Goal: Check status: Check status

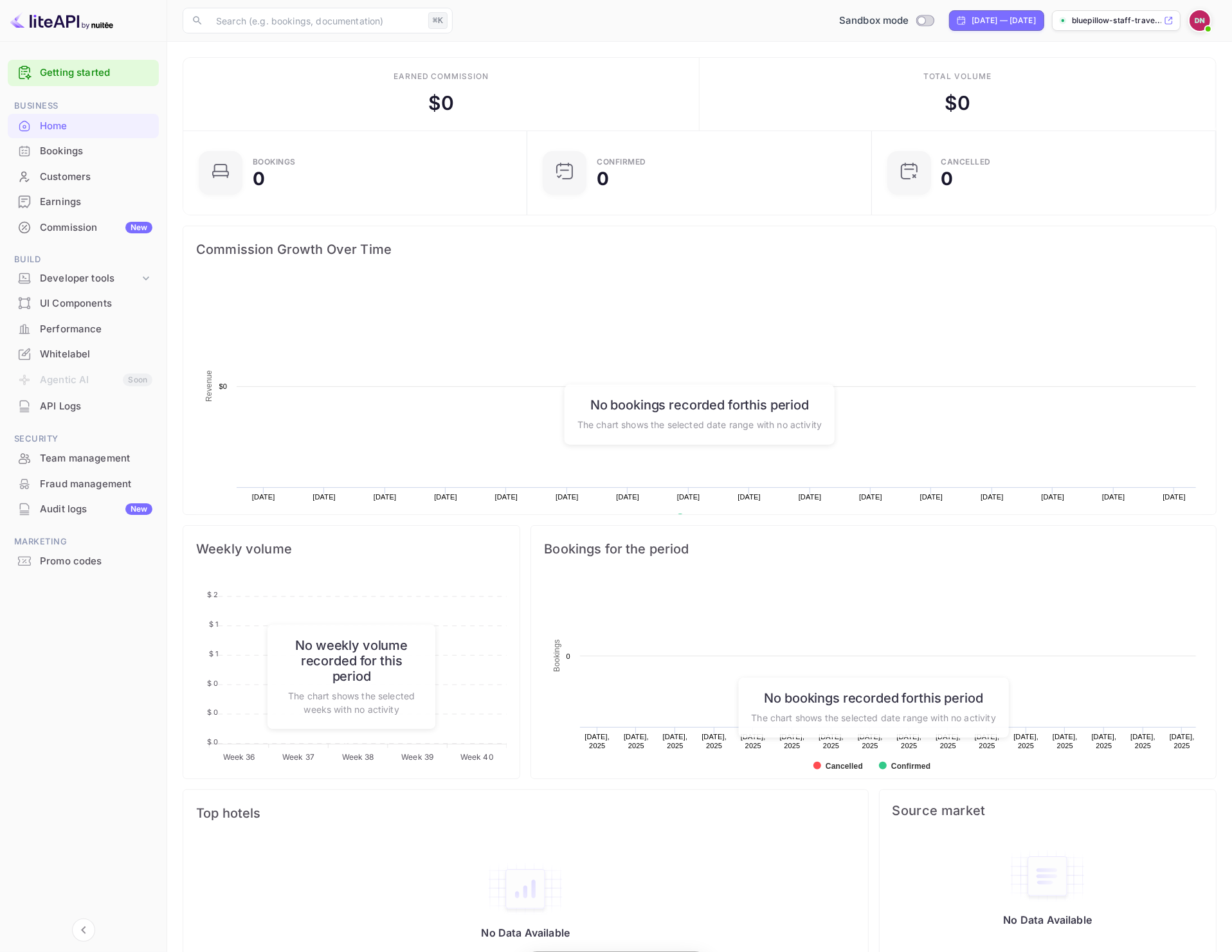
scroll to position [197, 325]
click at [86, 149] on div "Bookings" at bounding box center [96, 152] width 112 height 15
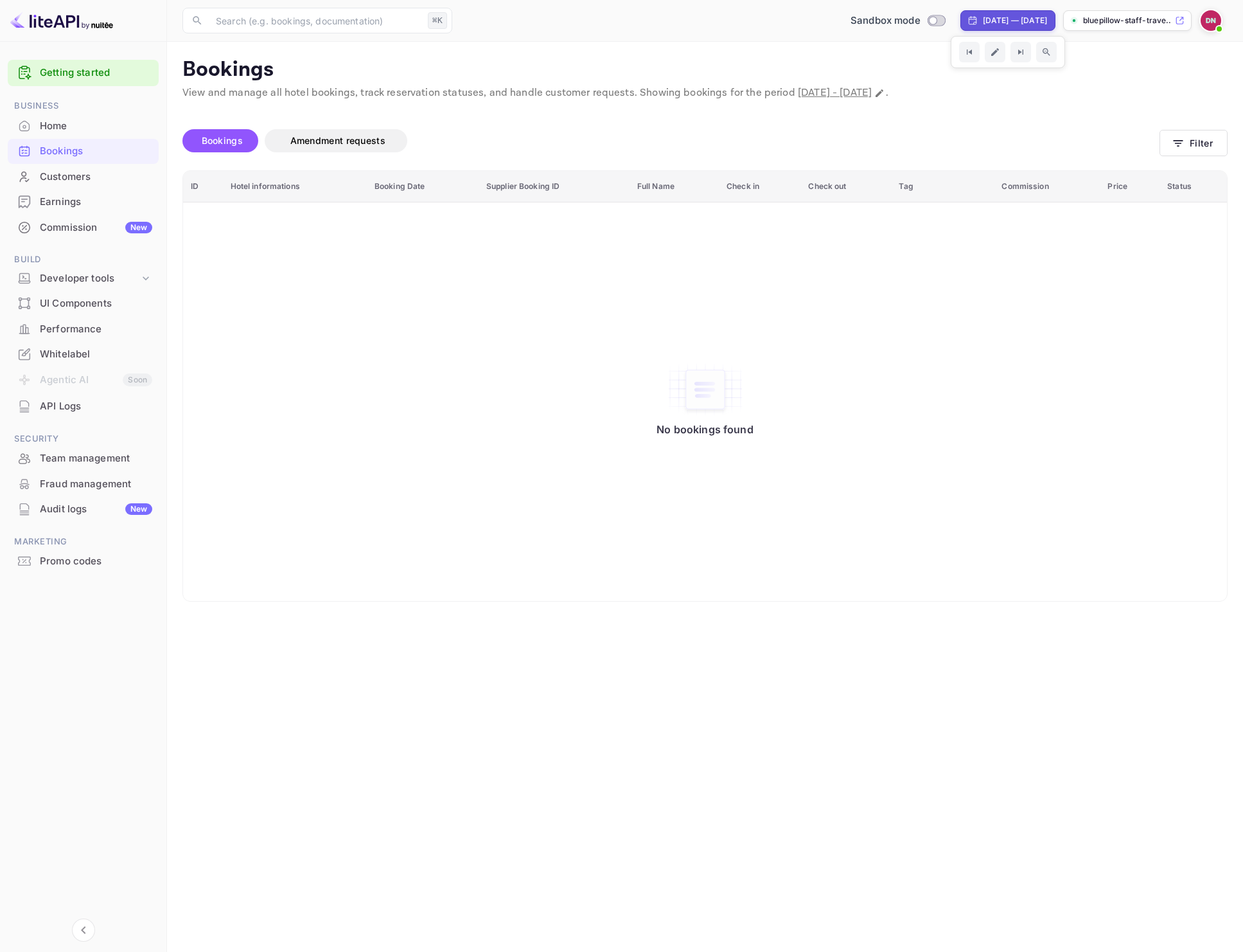
click at [998, 22] on div "[DATE] — [DATE]" at bounding box center [1015, 21] width 64 height 12
select select "8"
select select "2025"
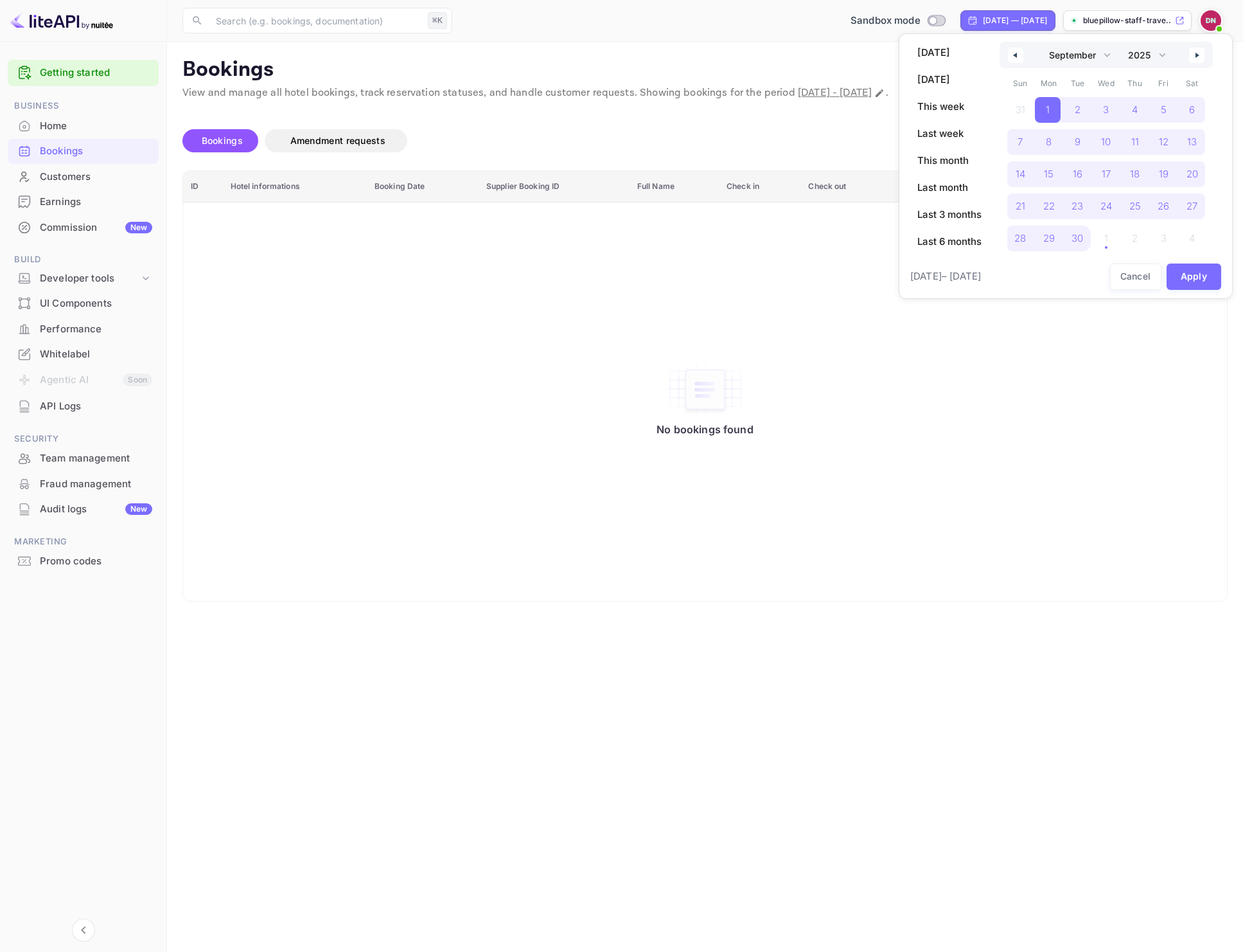
click at [1197, 59] on button "button" at bounding box center [1197, 55] width 16 height 16
select select "9"
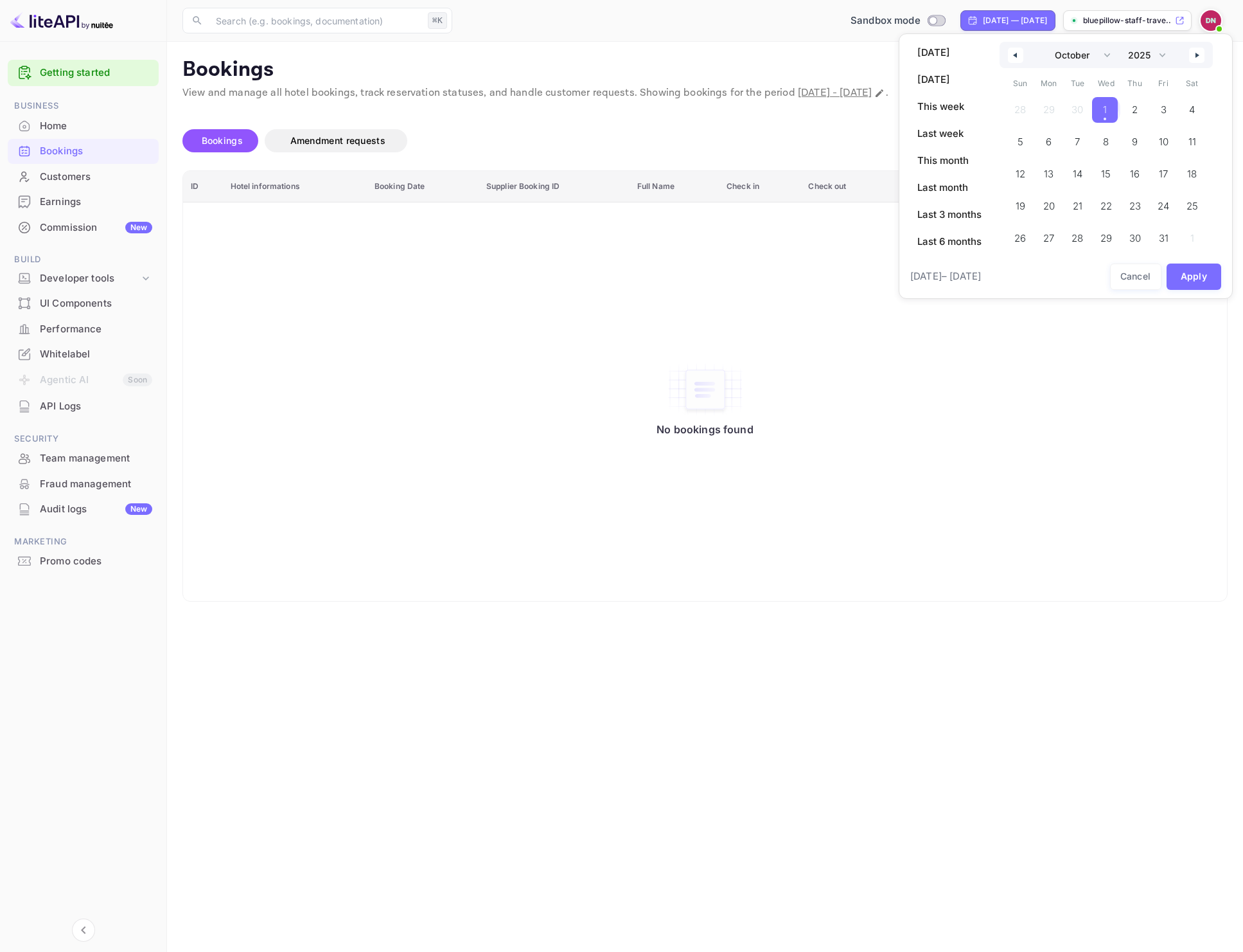
click at [1114, 114] on span "1" at bounding box center [1105, 110] width 26 height 26
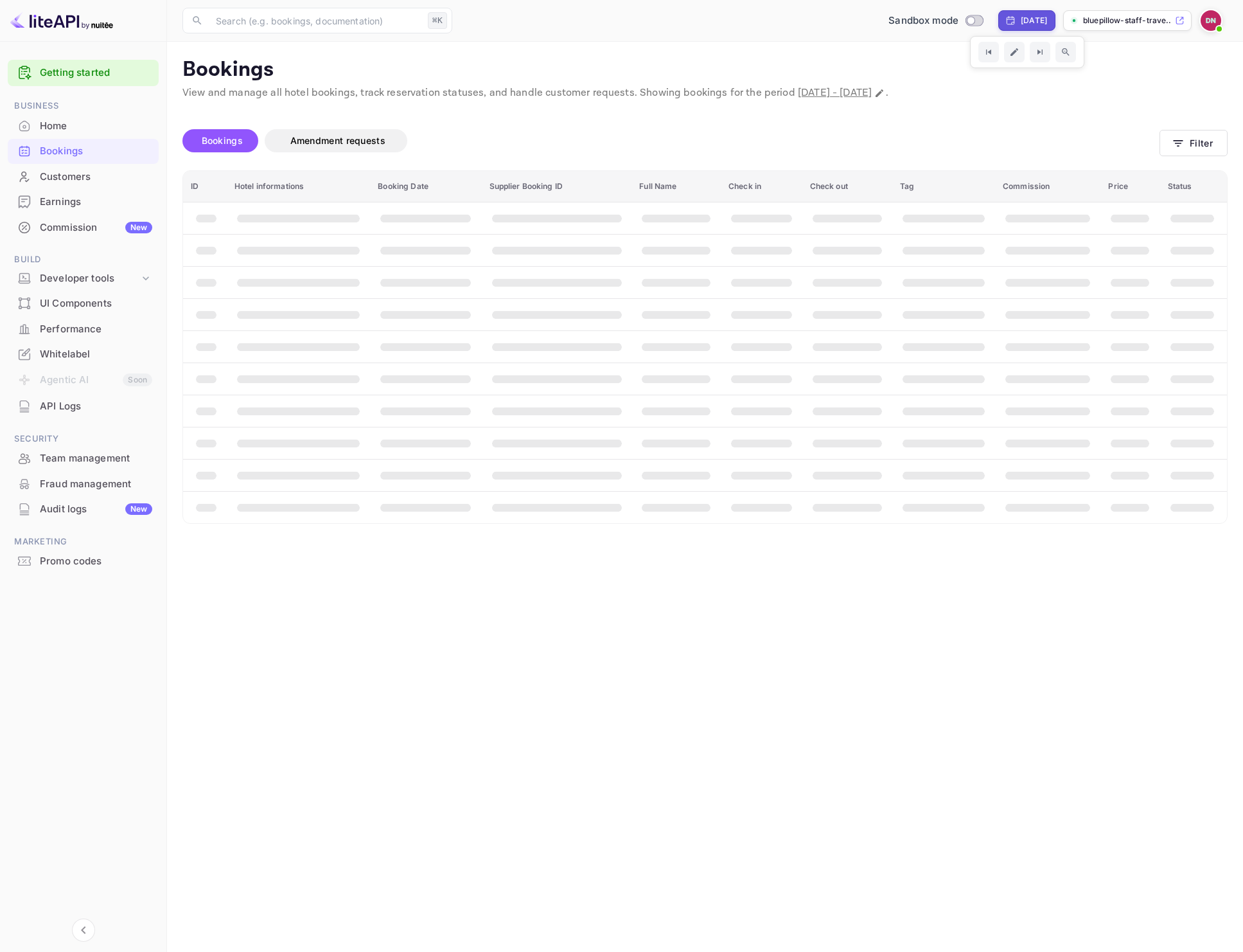
click at [1028, 26] on div "[DATE]" at bounding box center [1027, 21] width 57 height 21
select select "9"
select select "2025"
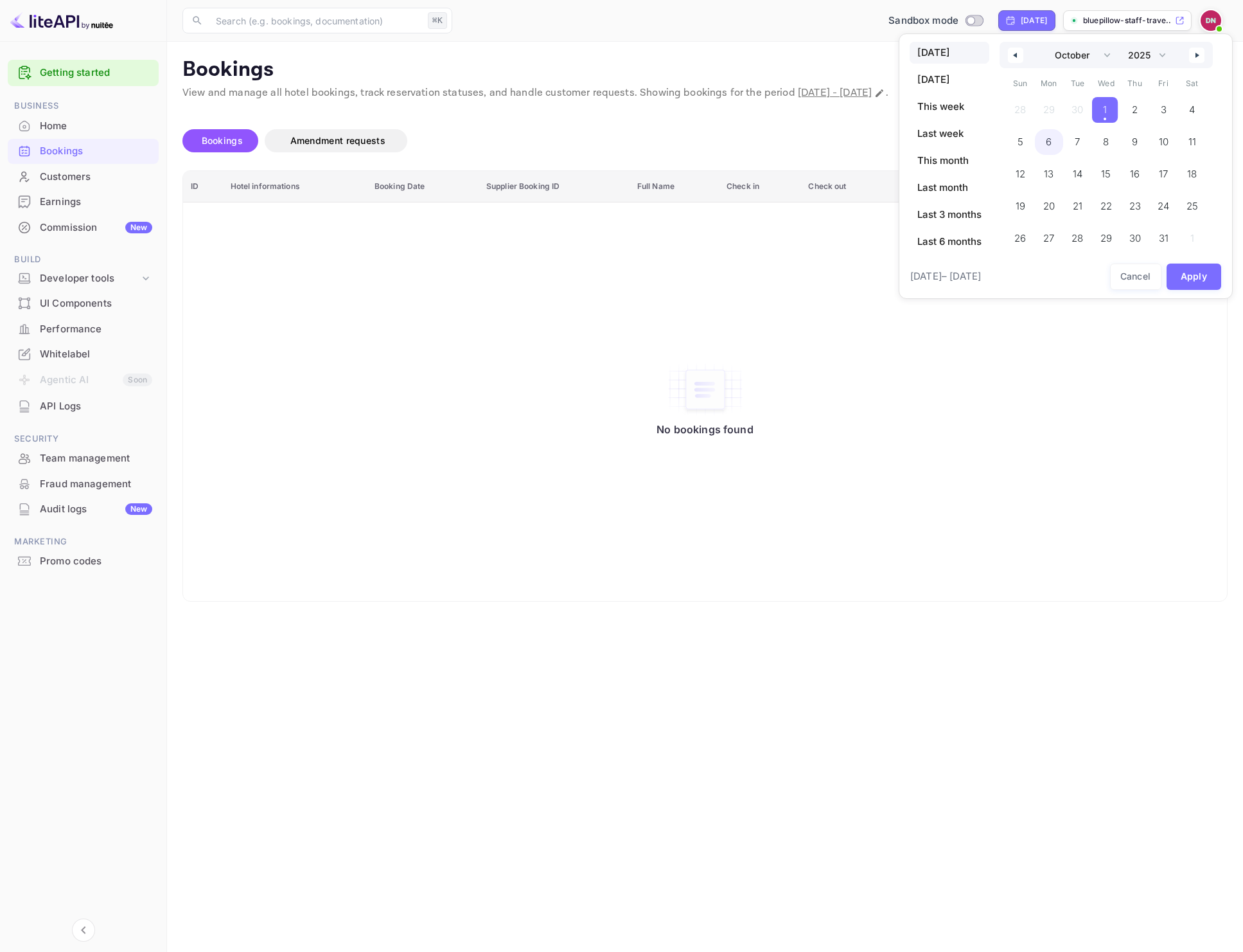
click at [1054, 154] on span "6" at bounding box center [1049, 142] width 29 height 26
click at [1183, 279] on button "Apply" at bounding box center [1194, 276] width 55 height 26
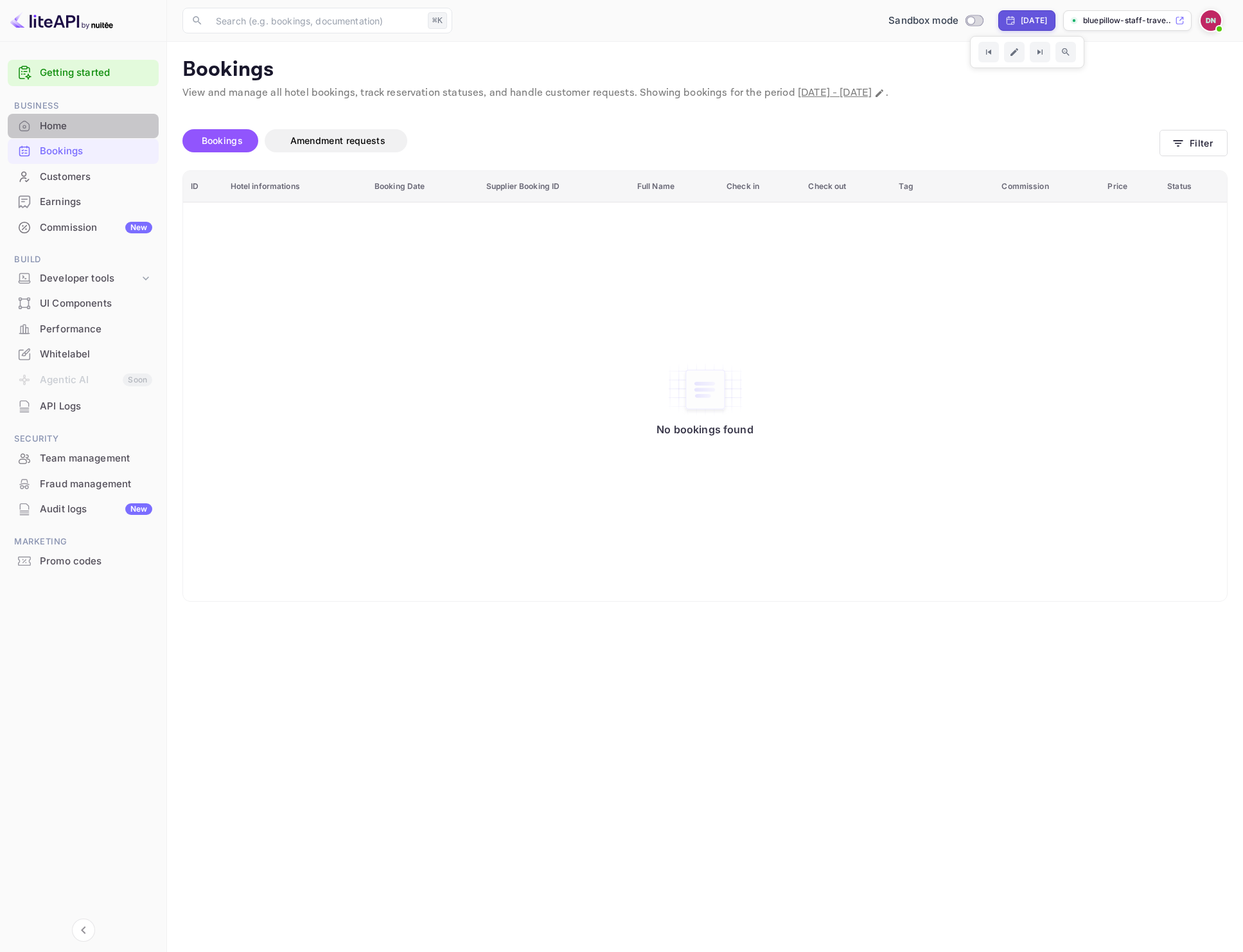
click at [83, 131] on div "Home" at bounding box center [96, 126] width 112 height 15
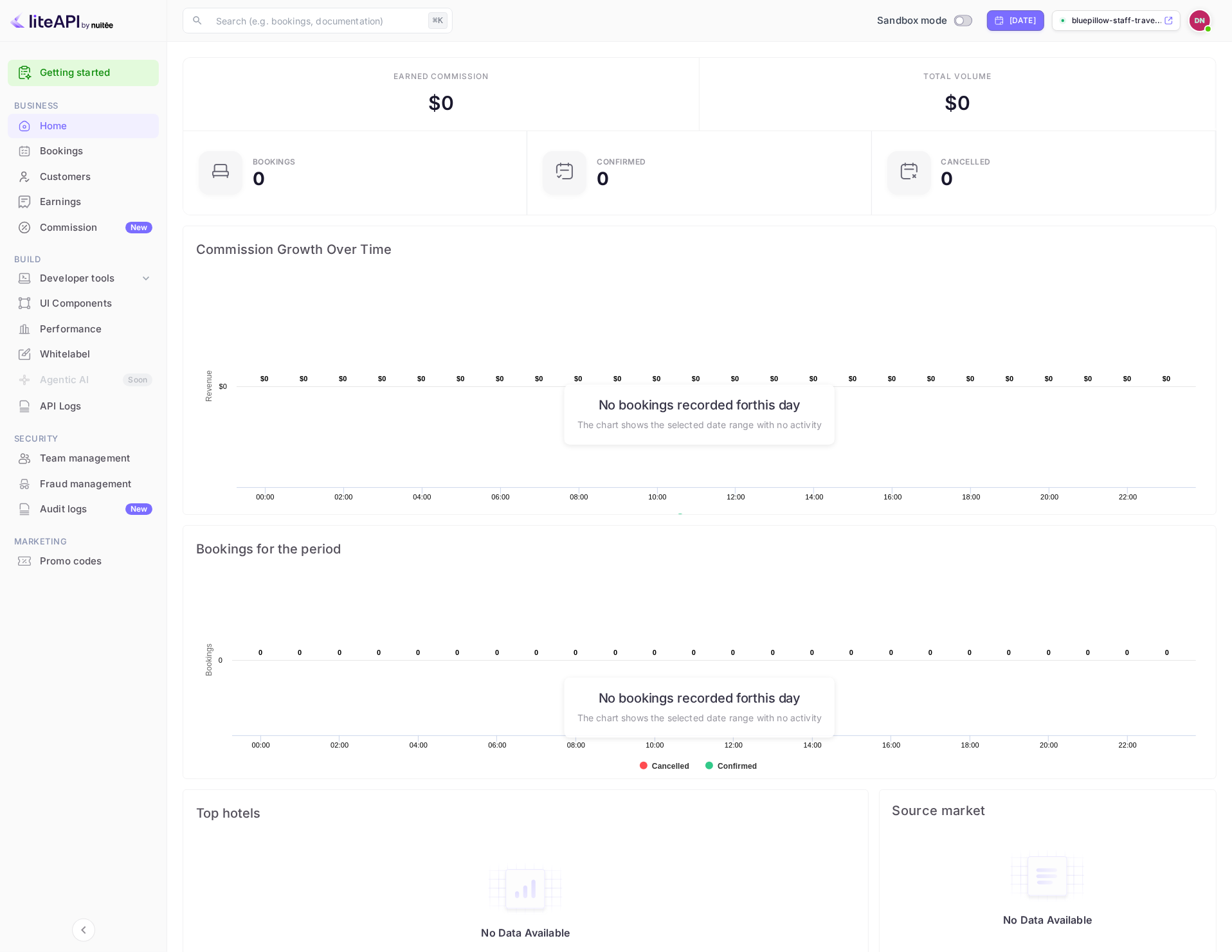
click at [80, 161] on div "Bookings" at bounding box center [83, 152] width 151 height 25
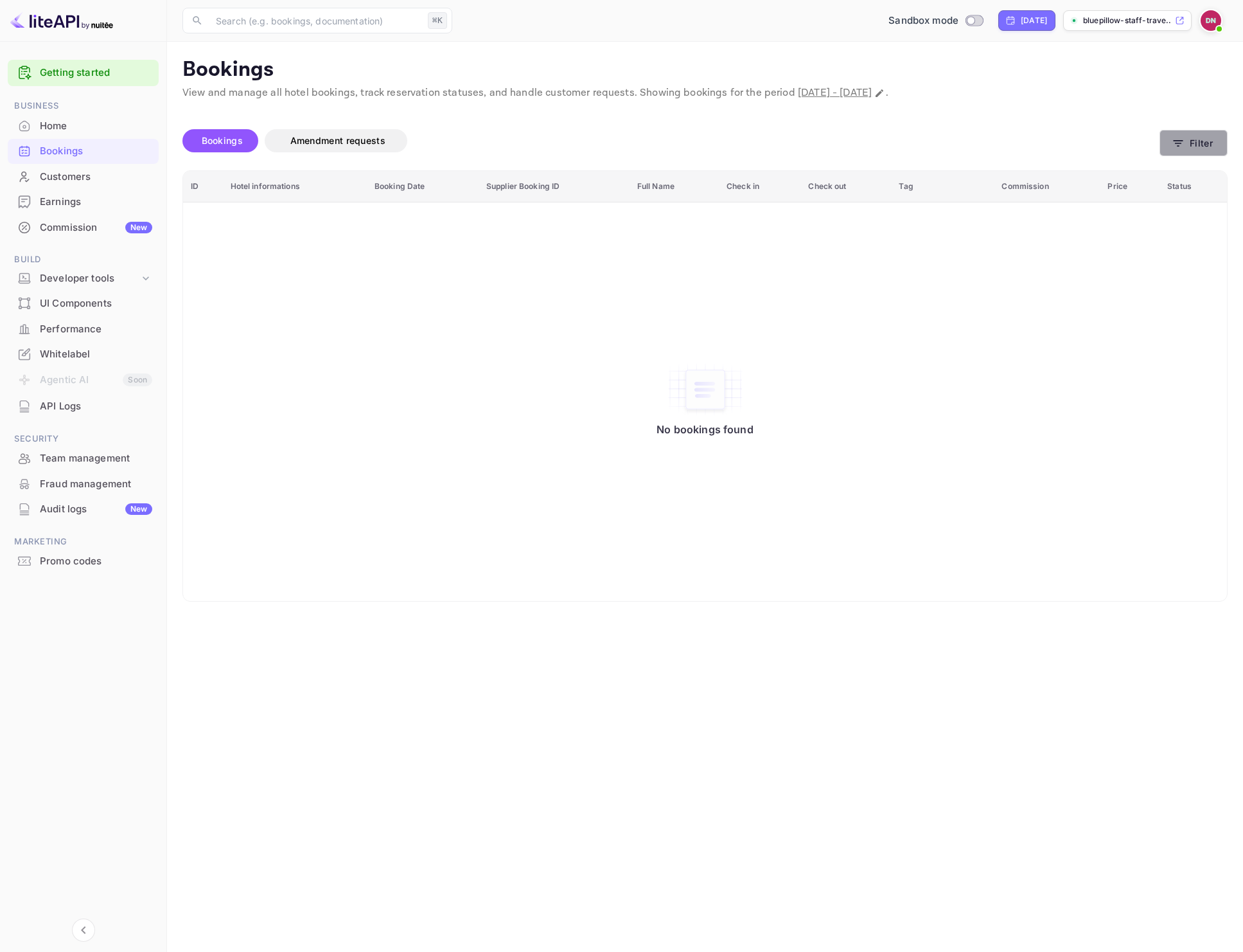
click at [1215, 143] on button "Filter" at bounding box center [1194, 143] width 68 height 26
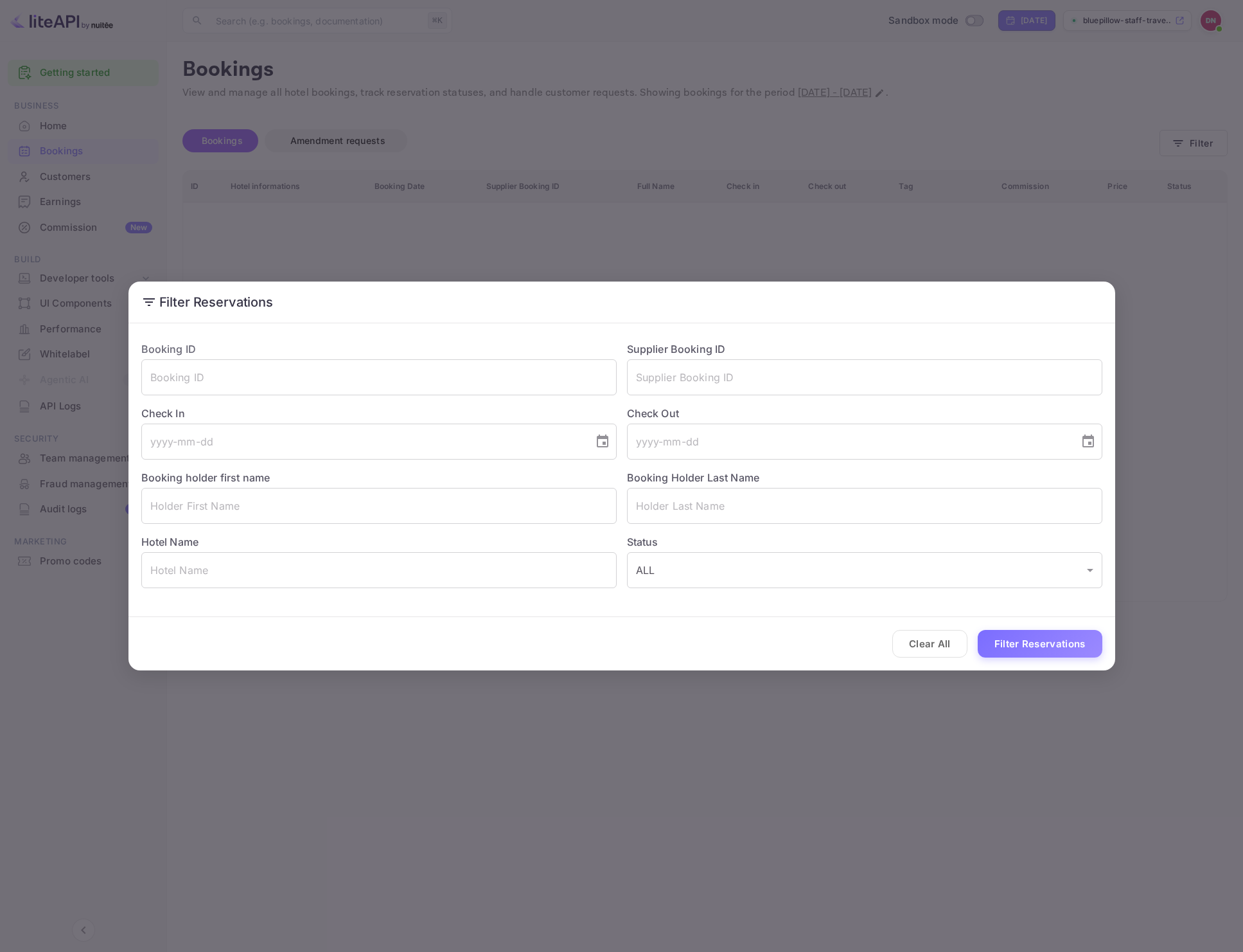
click at [1002, 144] on div "Filter Reservations Booking ID ​ Supplier Booking ID ​ Check In ​ Check Out ​ B…" at bounding box center [621, 476] width 1243 height 952
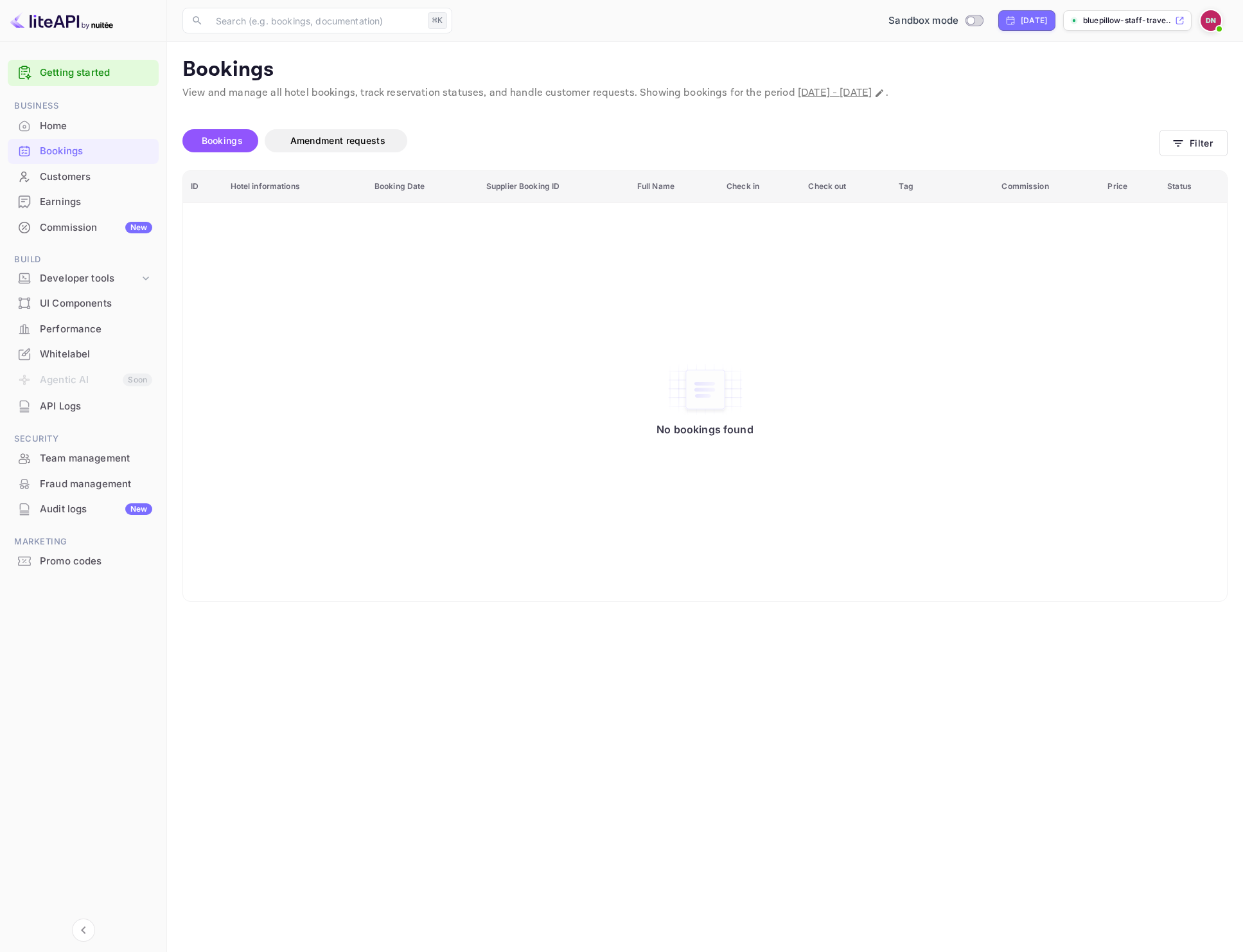
click at [227, 140] on span "Bookings" at bounding box center [222, 140] width 41 height 11
click at [337, 147] on span "Amendment requests" at bounding box center [338, 140] width 121 height 16
click at [212, 136] on span "Bookings" at bounding box center [222, 140] width 41 height 11
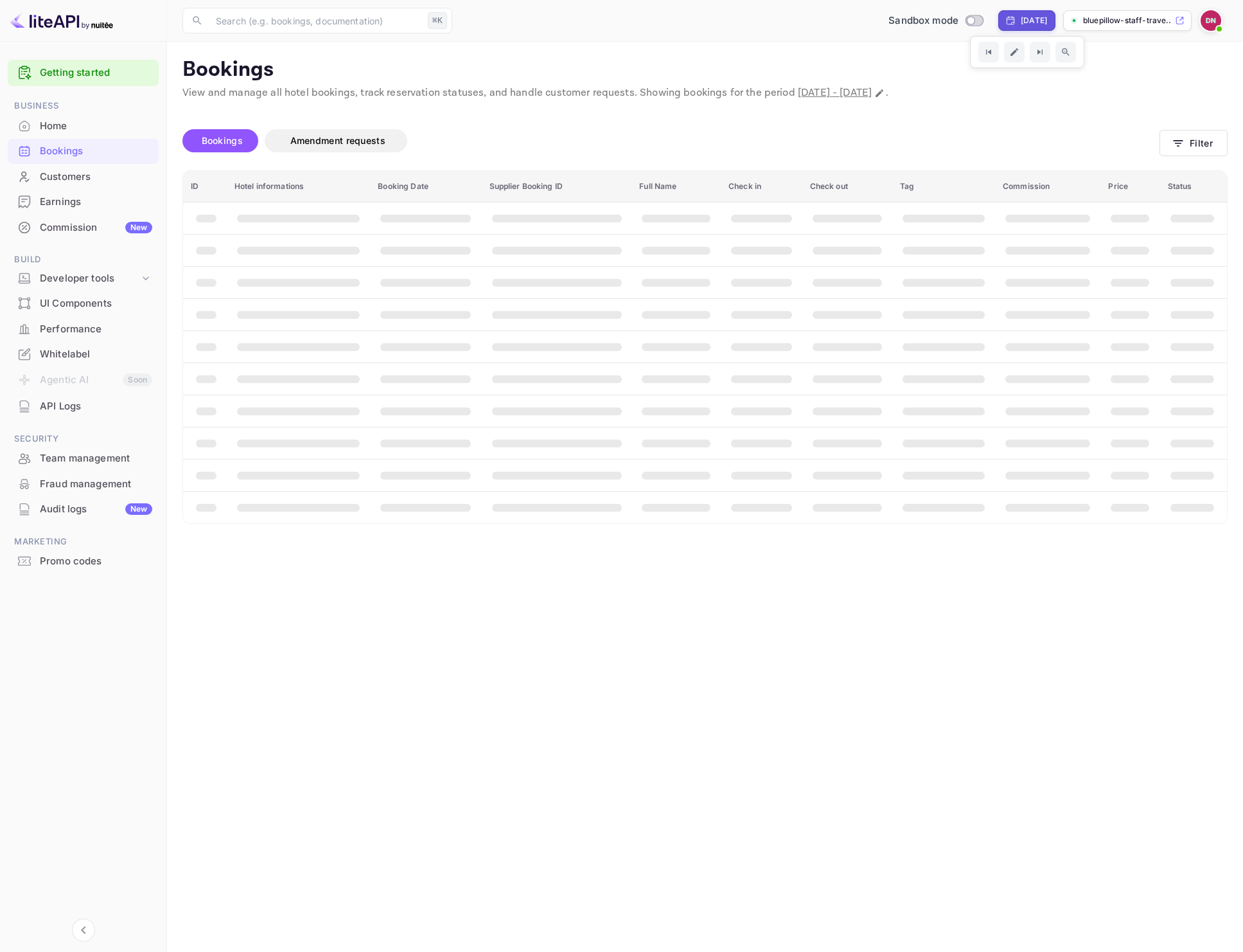
click at [1013, 29] on div "[DATE]" at bounding box center [1027, 21] width 57 height 21
select select "9"
select select "2025"
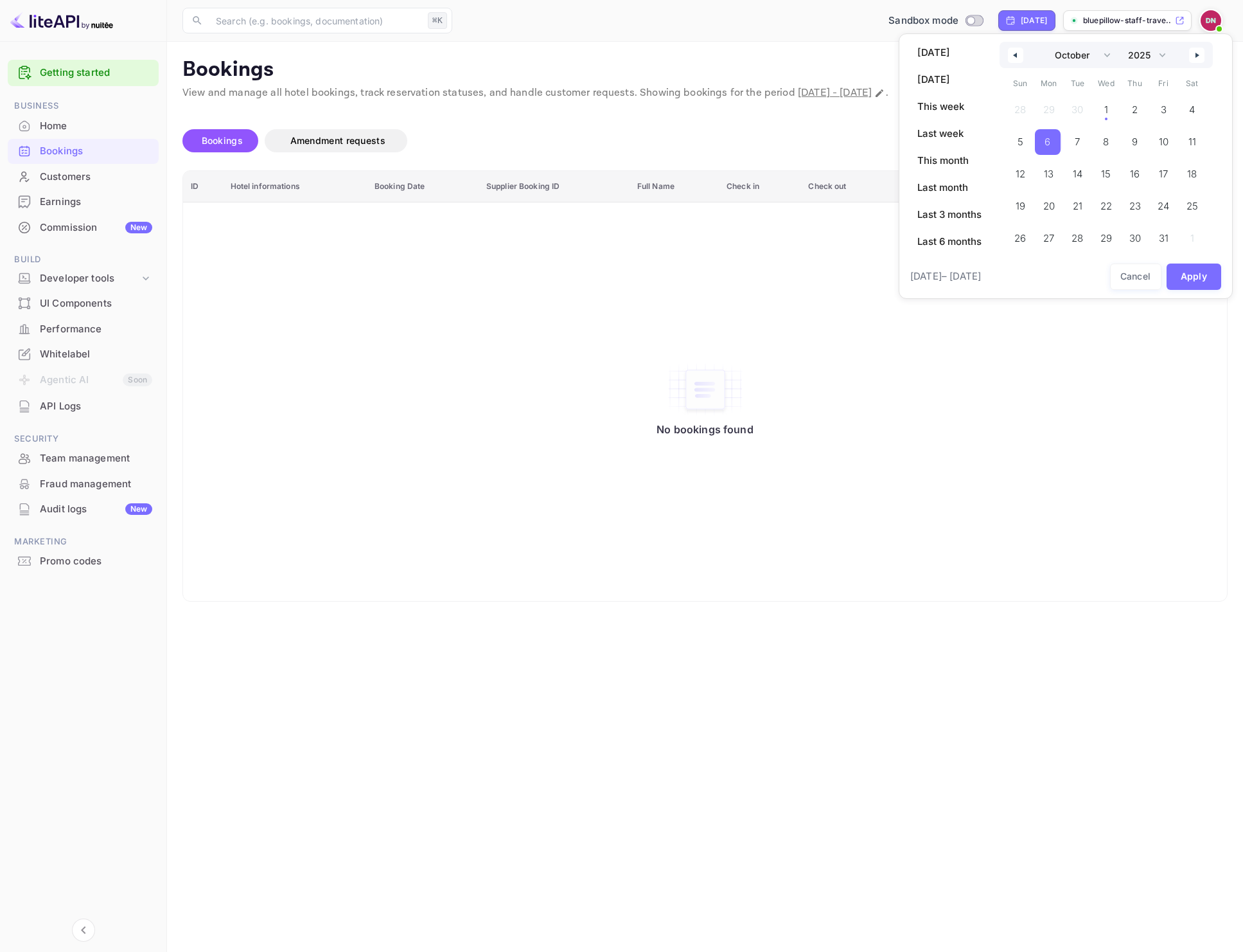
click at [963, 253] on div "[DATE] [DATE] This week Last week This month Last month Last 3 months Last 6 mo…" at bounding box center [950, 151] width 79 height 219
click at [964, 248] on span "Last 6 months" at bounding box center [950, 241] width 79 height 22
select select "3"
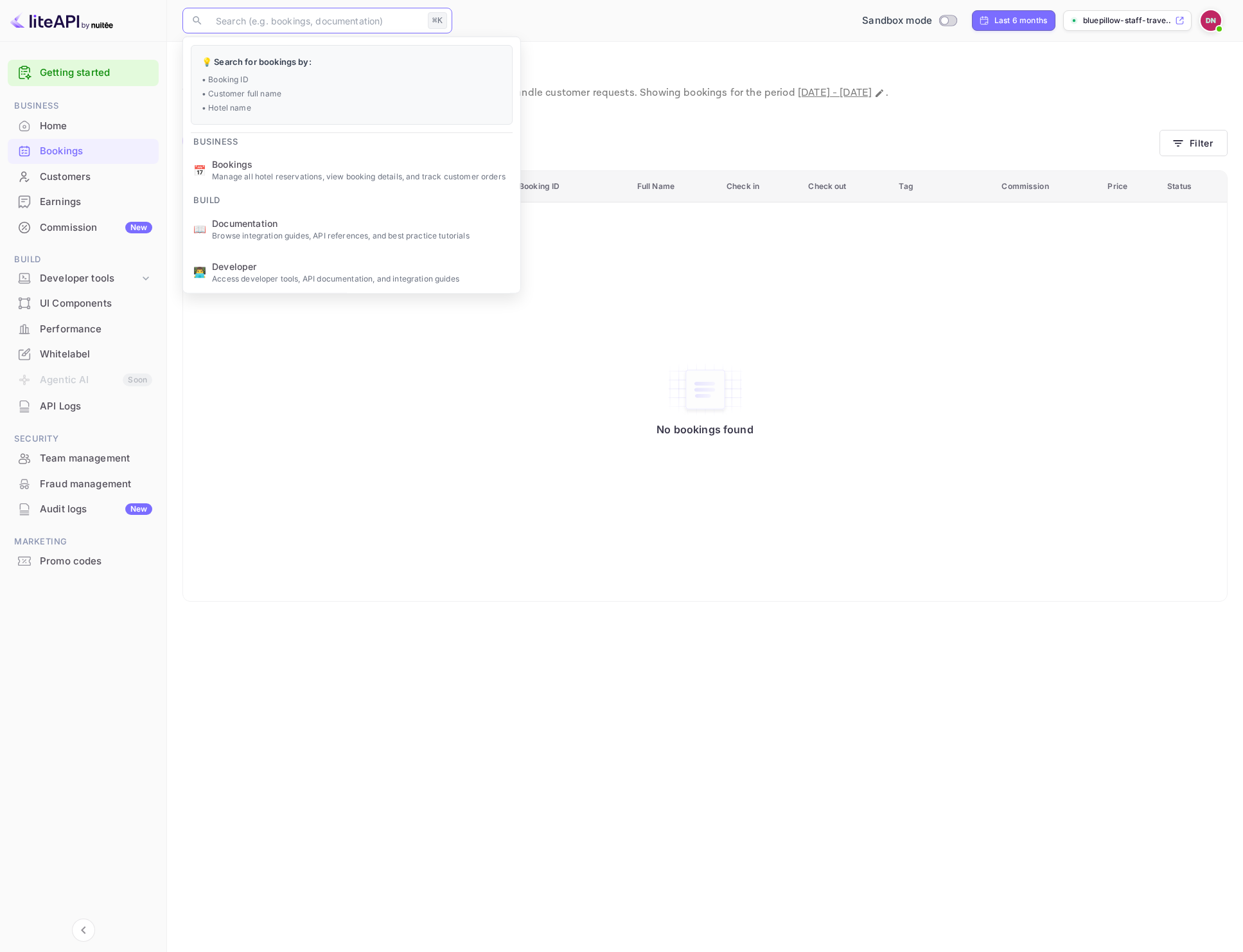
click at [281, 18] on input "text" at bounding box center [315, 20] width 215 height 26
paste input "9736468"
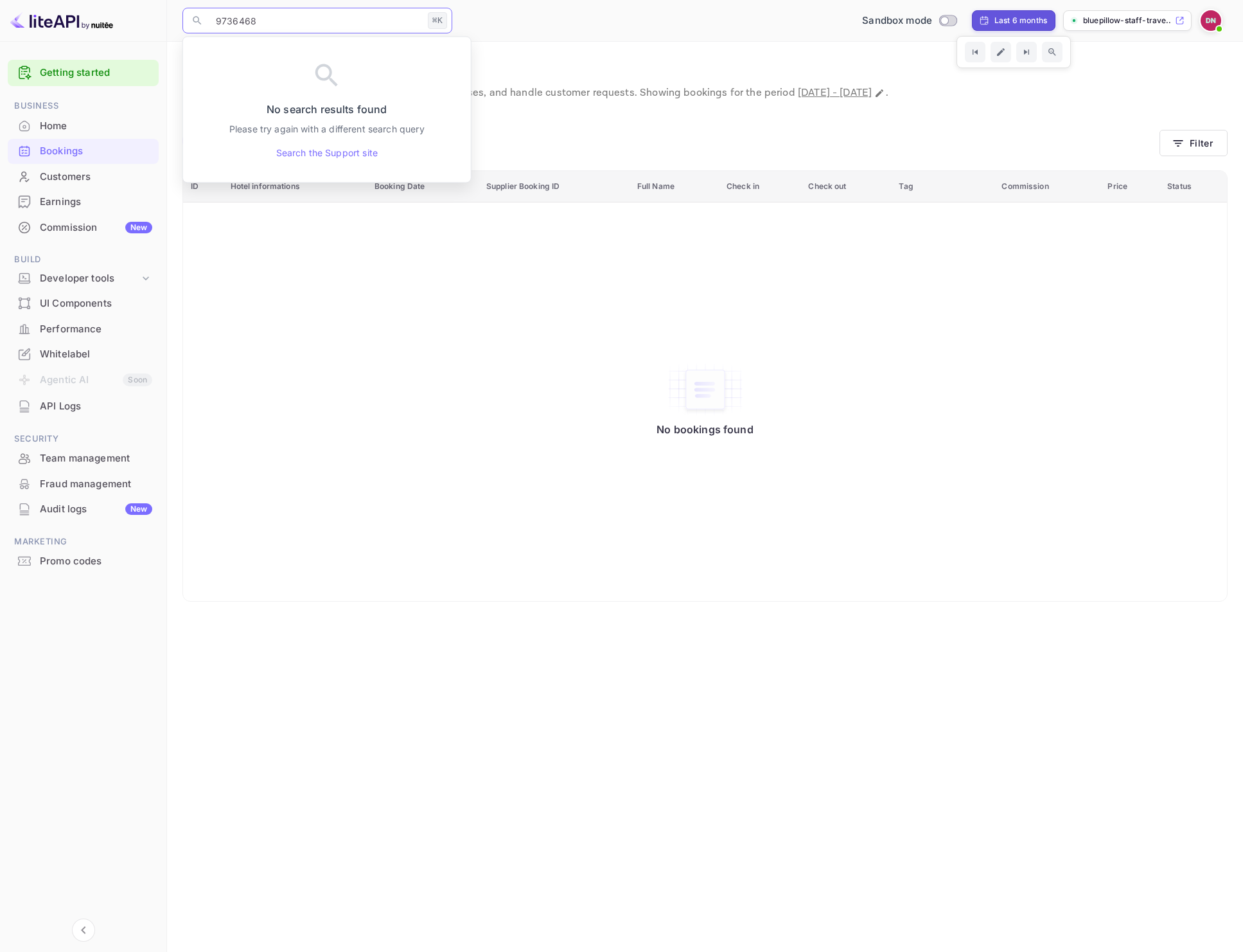
click at [782, 127] on div "Bookings Amendment requests" at bounding box center [671, 143] width 977 height 54
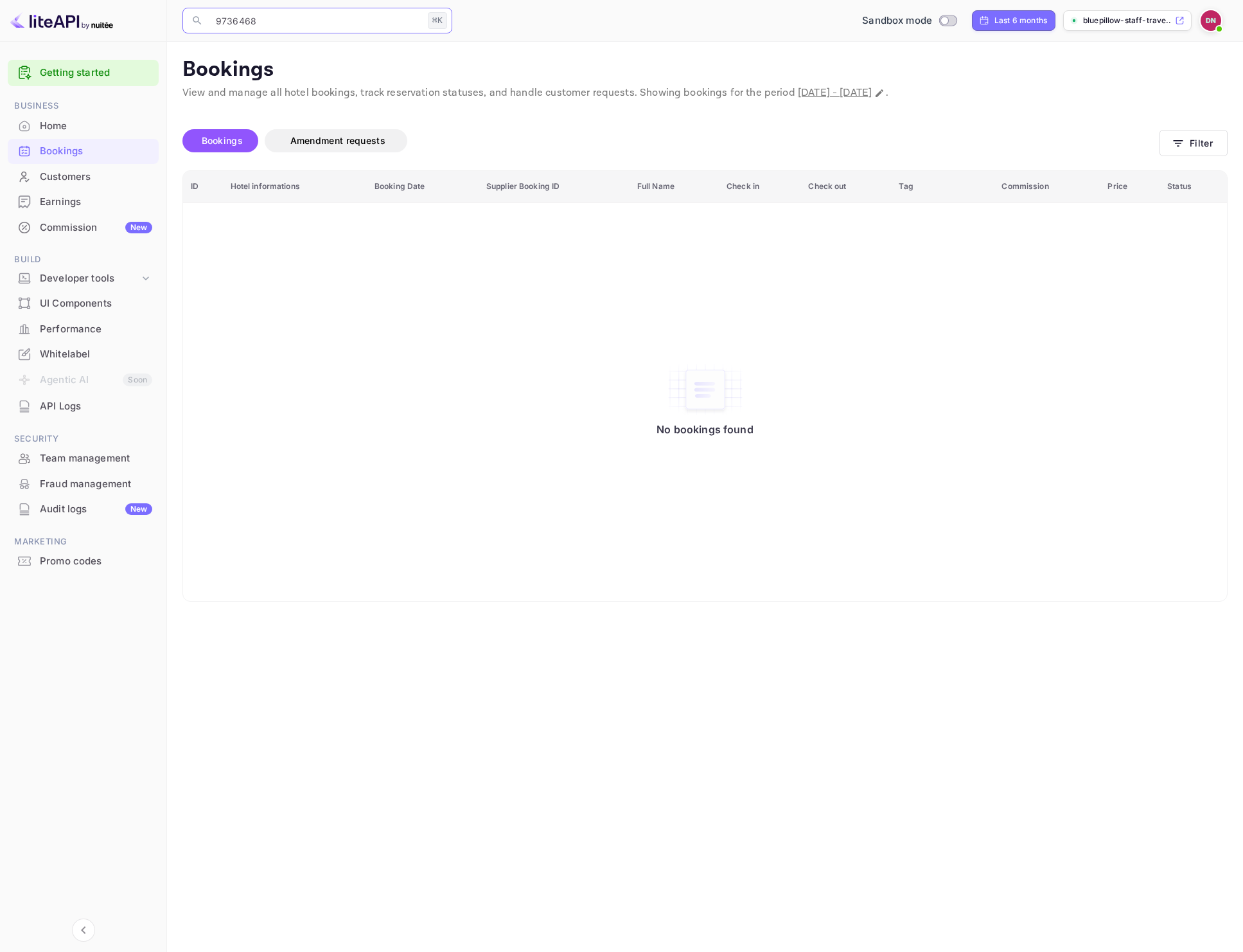
click at [274, 22] on input "9736468" at bounding box center [315, 20] width 215 height 26
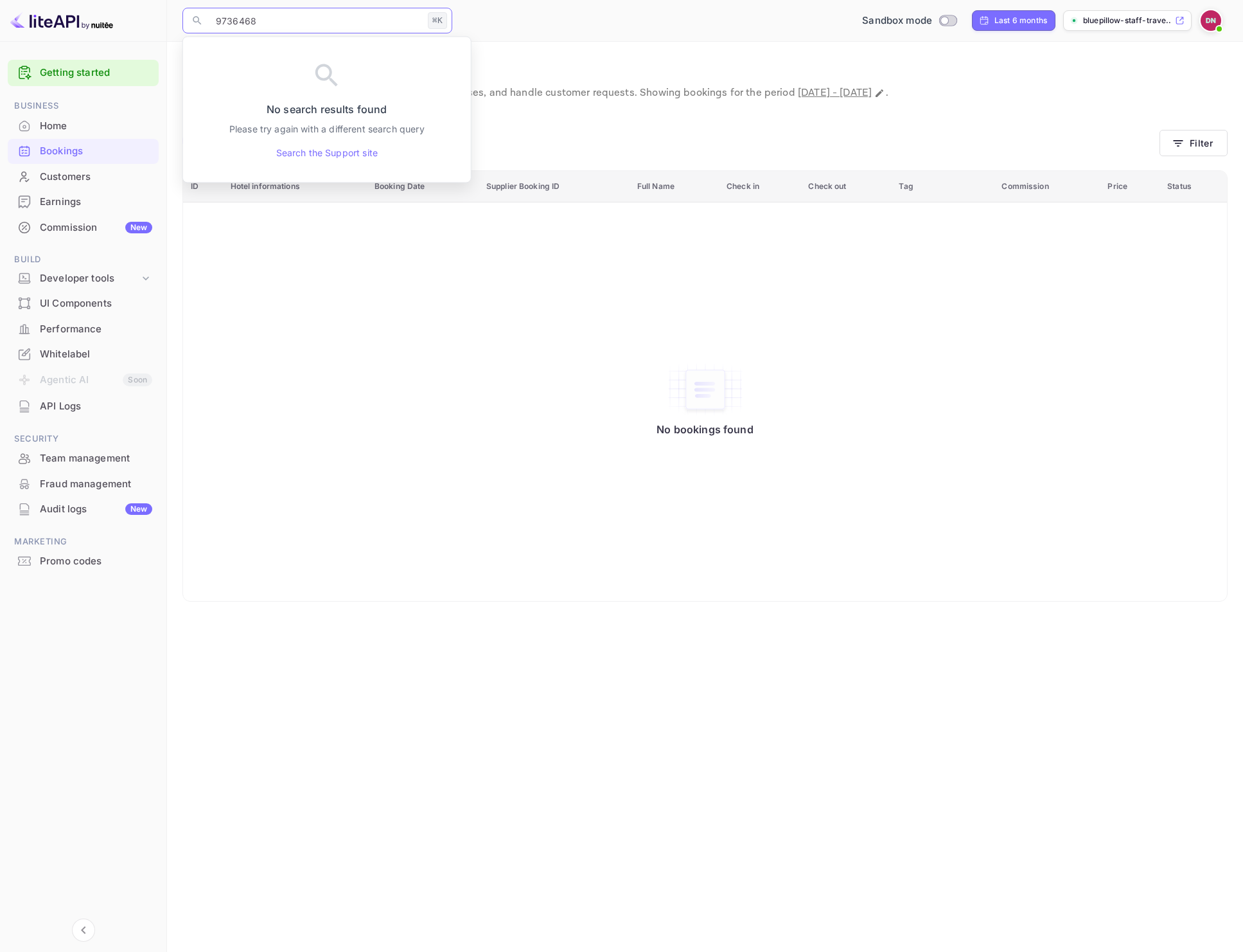
paste input "46040"
type input "9746040"
click at [724, 139] on div "Bookings Amendment requests" at bounding box center [671, 140] width 977 height 23
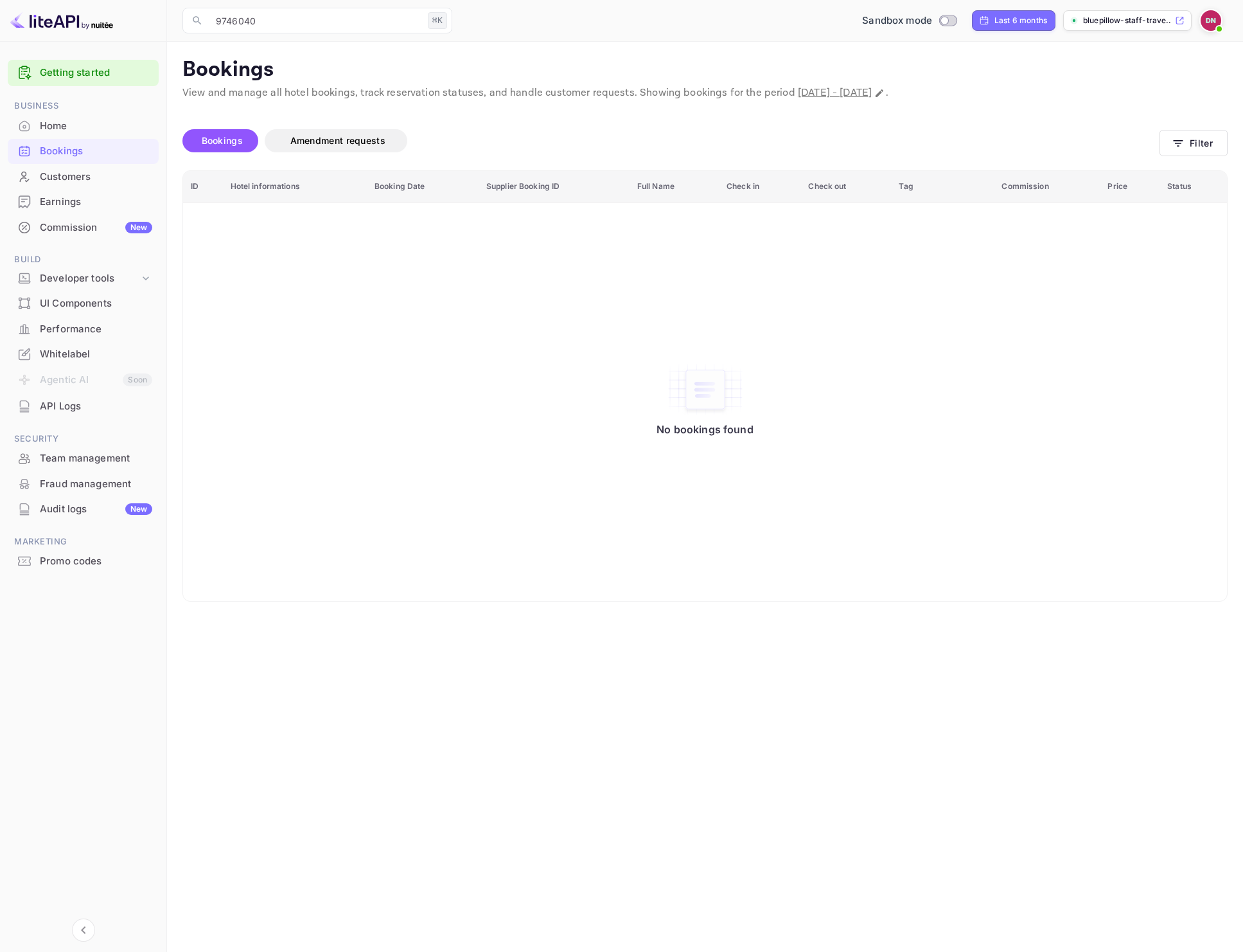
click at [335, 83] on div "Bookings View and manage all hotel bookings, track reservation statuses, and ha…" at bounding box center [705, 82] width 1045 height 49
click at [79, 181] on div "Customers" at bounding box center [96, 177] width 112 height 15
checkbox input "true"
